Goal: Transaction & Acquisition: Purchase product/service

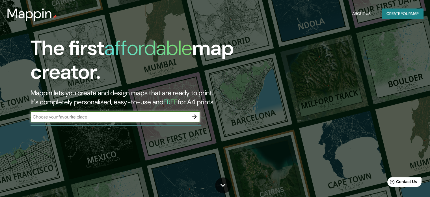
click at [104, 118] on input "text" at bounding box center [110, 116] width 158 height 7
type input "c"
type input "pomalca - [GEOGRAPHIC_DATA]"
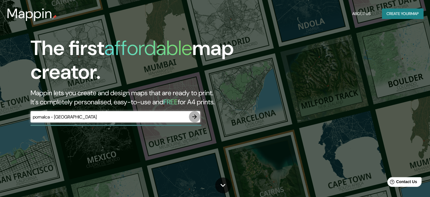
click at [192, 112] on button "button" at bounding box center [194, 116] width 11 height 11
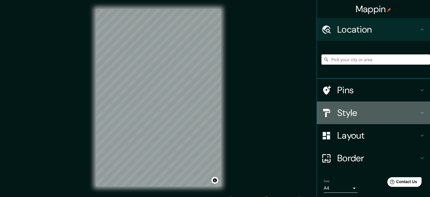
click at [341, 115] on h4 "Style" at bounding box center [377, 112] width 81 height 11
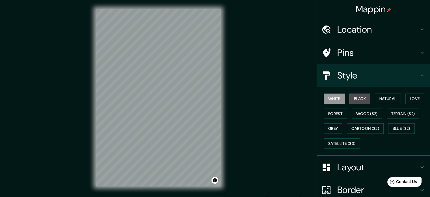
click at [355, 98] on button "Black" at bounding box center [360, 98] width 21 height 10
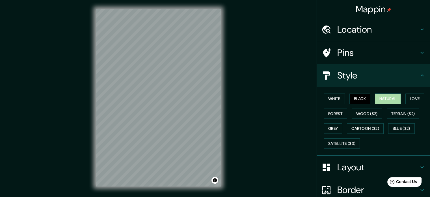
click at [387, 96] on button "Natural" at bounding box center [388, 98] width 26 height 10
click at [416, 98] on button "Love" at bounding box center [415, 98] width 19 height 10
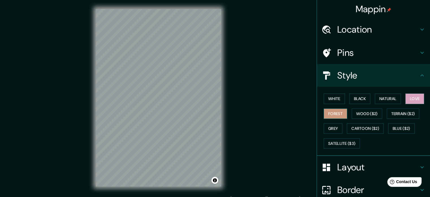
click at [328, 115] on button "Forest" at bounding box center [335, 113] width 23 height 10
click at [353, 114] on button "Wood ($2)" at bounding box center [367, 113] width 31 height 10
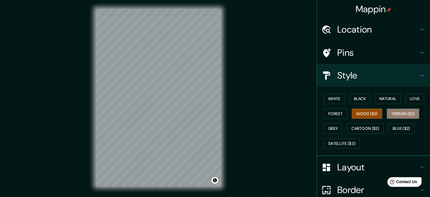
click at [408, 112] on button "Terrain ($2)" at bounding box center [403, 113] width 33 height 10
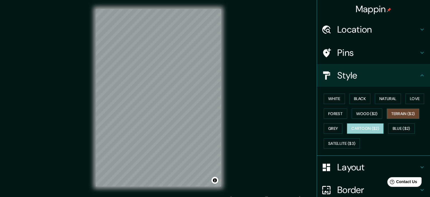
click at [356, 125] on button "Cartoon ($2)" at bounding box center [365, 128] width 37 height 10
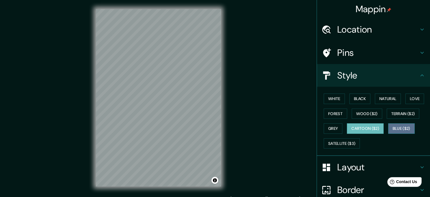
click at [397, 125] on button "Blue ($2)" at bounding box center [401, 128] width 27 height 10
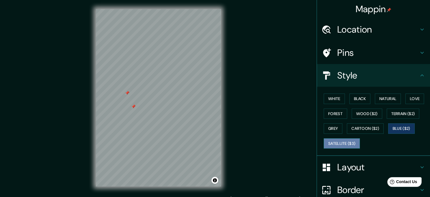
click at [339, 141] on button "Satellite ($3)" at bounding box center [342, 143] width 36 height 10
click at [393, 127] on button "Blue ($2)" at bounding box center [401, 128] width 27 height 10
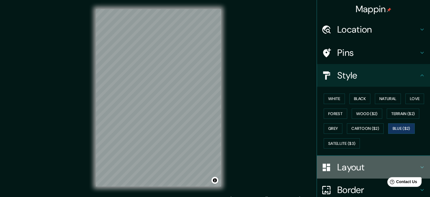
click at [355, 165] on h4 "Layout" at bounding box center [377, 166] width 81 height 11
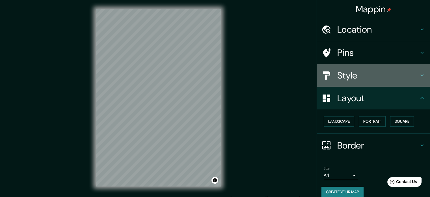
click at [356, 72] on h4 "Style" at bounding box center [377, 75] width 81 height 11
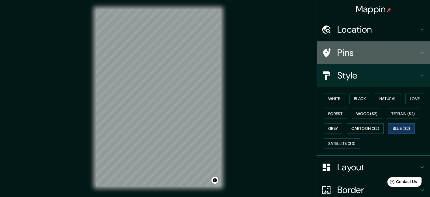
click at [353, 56] on h4 "Pins" at bounding box center [377, 52] width 81 height 11
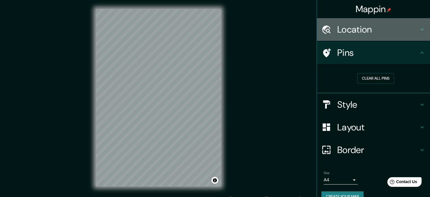
click at [357, 32] on h4 "Location" at bounding box center [377, 29] width 81 height 11
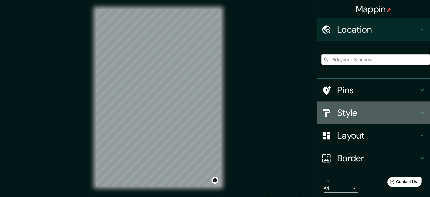
click at [350, 112] on h4 "Style" at bounding box center [377, 112] width 81 height 11
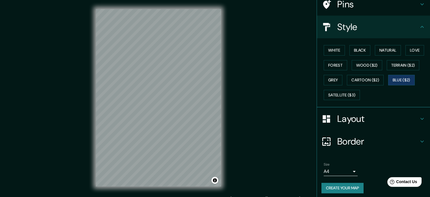
scroll to position [50, 0]
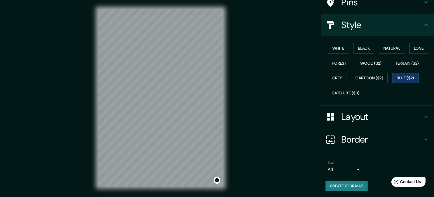
click at [328, 167] on body "Mappin Location Pins Style White Black Natural Love Forest Wood ($2) Terrain ($…" at bounding box center [217, 98] width 434 height 197
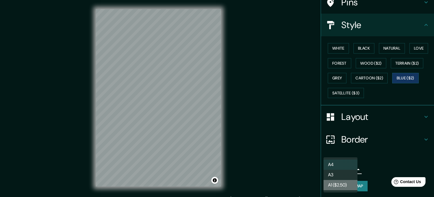
click at [338, 186] on li "A1 ($2.50)" at bounding box center [341, 185] width 34 height 10
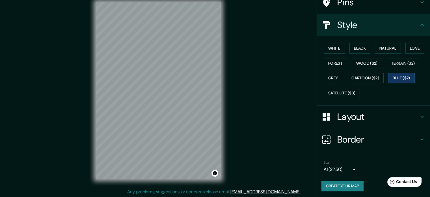
scroll to position [7, 0]
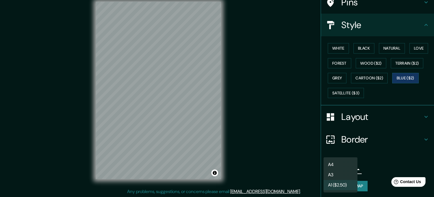
click at [352, 165] on body "Mappin Location Pins Style White Black Natural Love Forest Wood ($2) Terrain ($…" at bounding box center [217, 91] width 434 height 197
click at [333, 178] on li "A3" at bounding box center [341, 174] width 34 height 10
type input "a4"
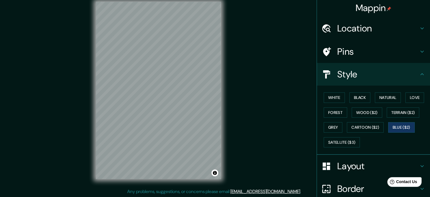
scroll to position [0, 0]
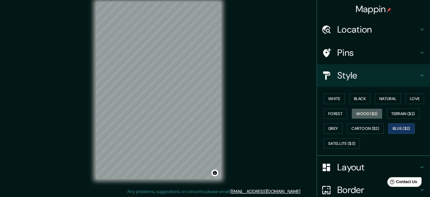
click at [366, 113] on button "Wood ($2)" at bounding box center [367, 113] width 31 height 10
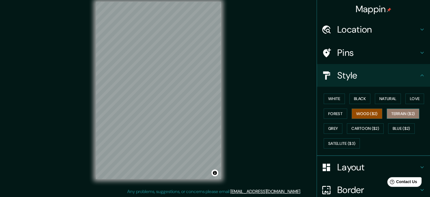
click at [394, 112] on button "Terrain ($2)" at bounding box center [403, 113] width 33 height 10
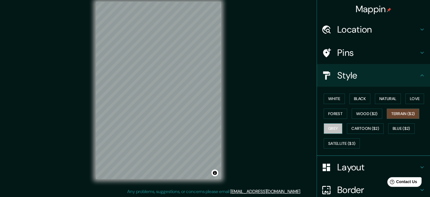
click at [324, 124] on button "Grey" at bounding box center [333, 128] width 19 height 10
click at [399, 113] on button "Terrain ($2)" at bounding box center [403, 113] width 33 height 10
